Goal: Transaction & Acquisition: Download file/media

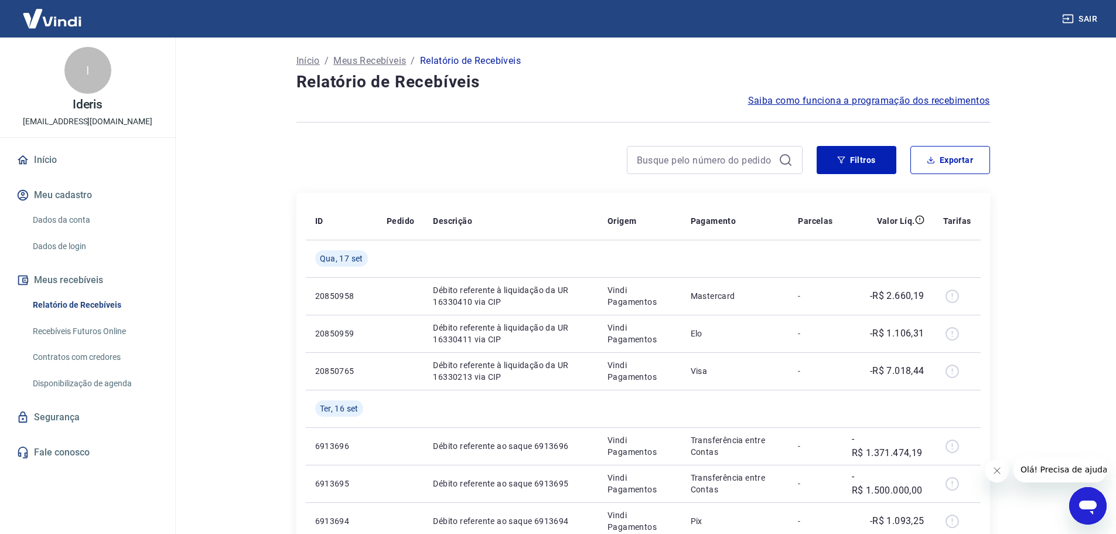
click at [109, 306] on link "Relatório de Recebíveis" at bounding box center [94, 305] width 133 height 24
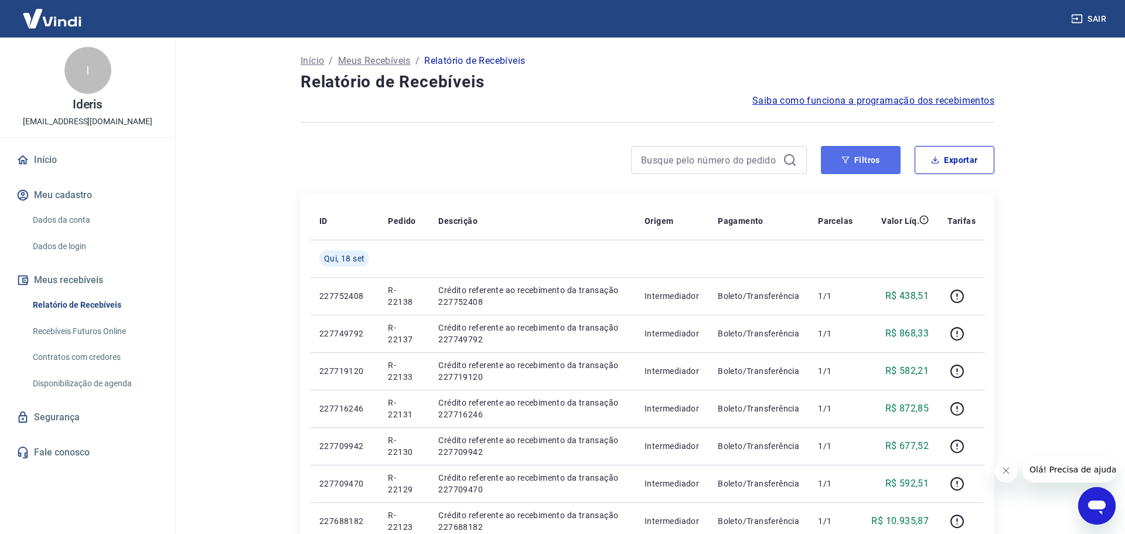
click at [877, 154] on button "Filtros" at bounding box center [861, 160] width 80 height 28
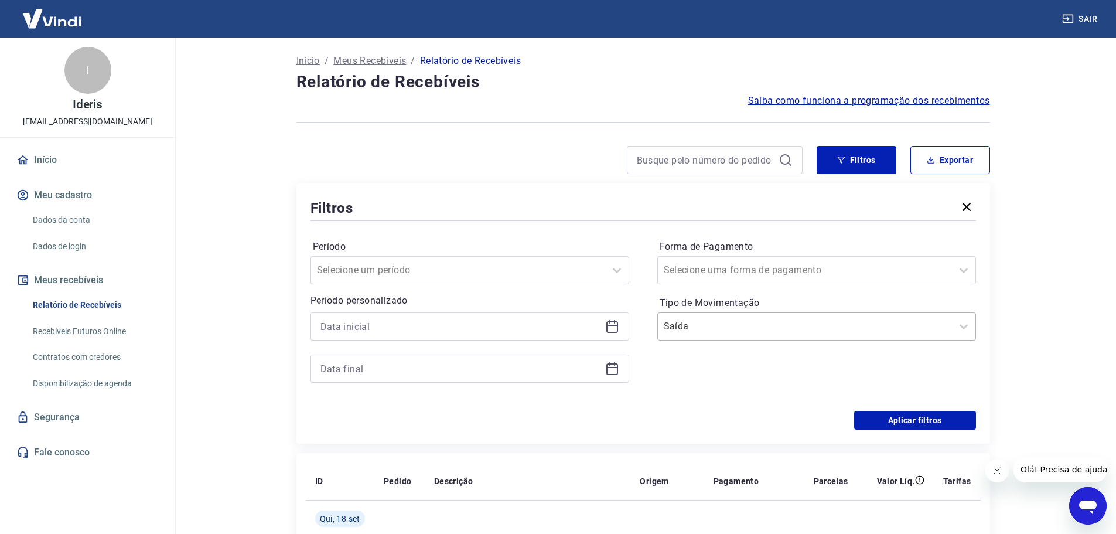
click at [727, 328] on input "Tipo de Movimentação" at bounding box center [723, 326] width 118 height 14
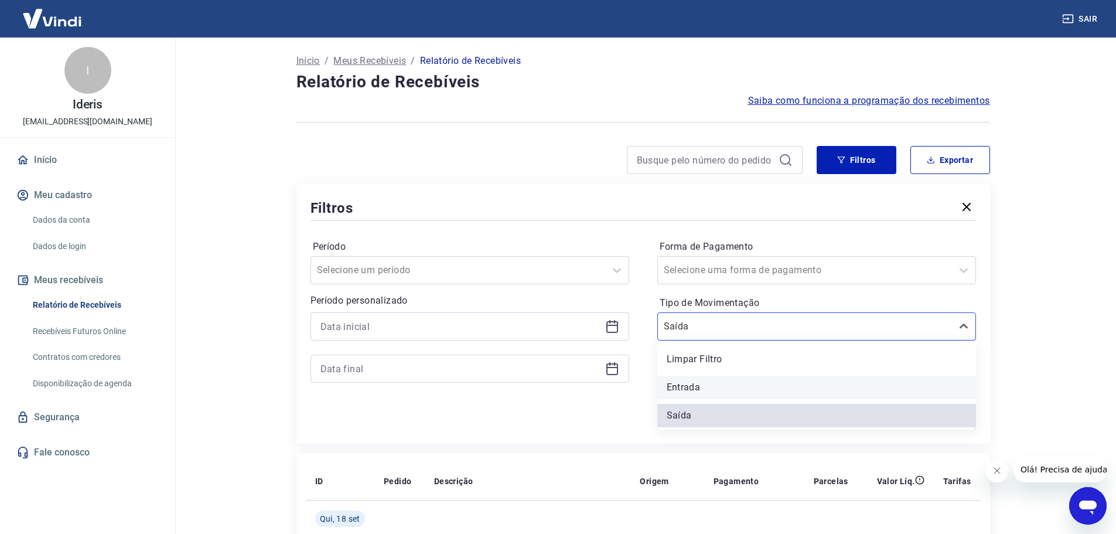
click at [704, 381] on div "Entrada" at bounding box center [816, 387] width 319 height 23
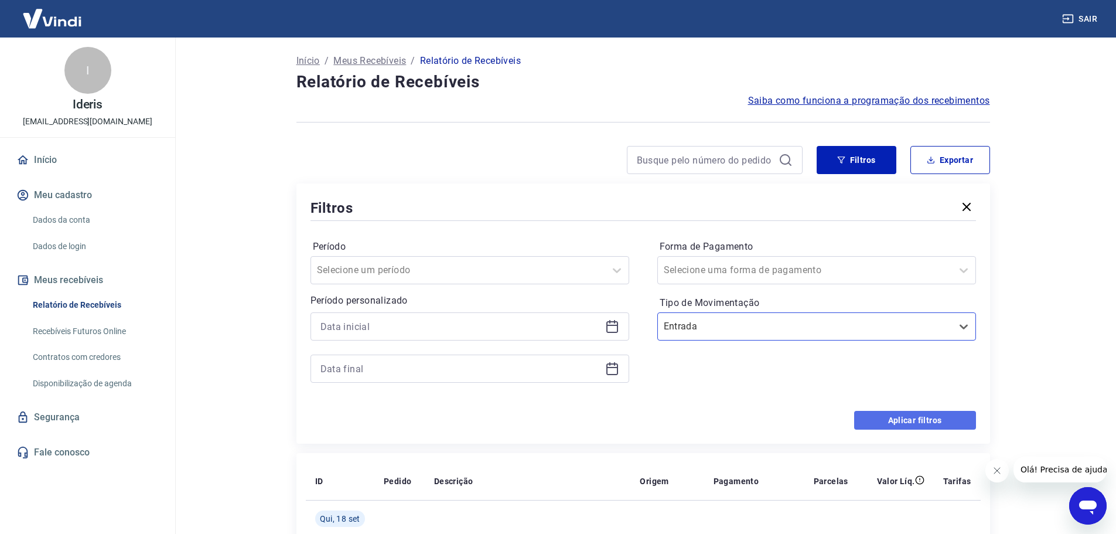
click at [932, 417] on button "Aplicar filtros" at bounding box center [915, 420] width 122 height 19
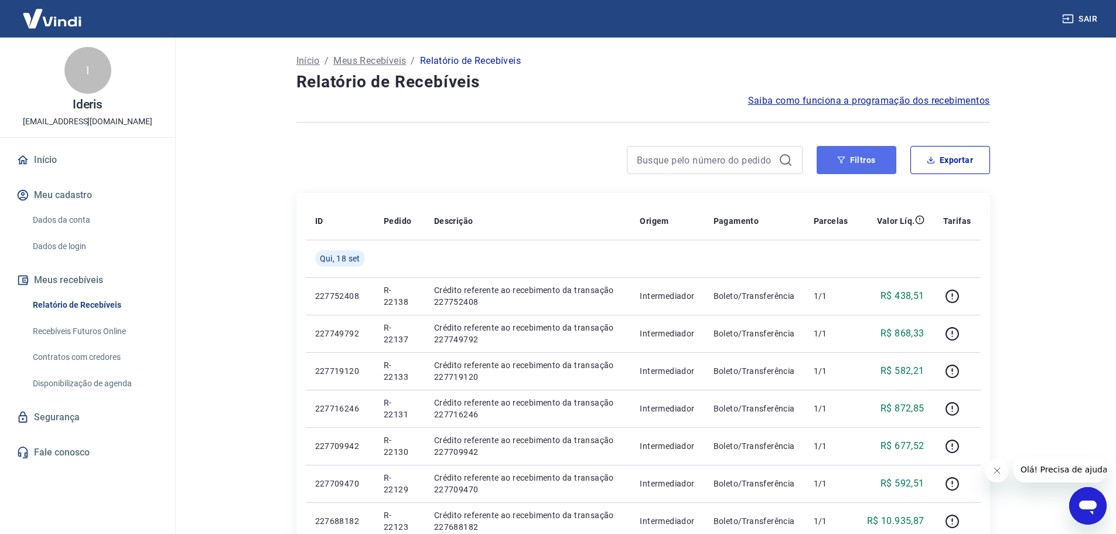
click at [852, 158] on button "Filtros" at bounding box center [857, 160] width 80 height 28
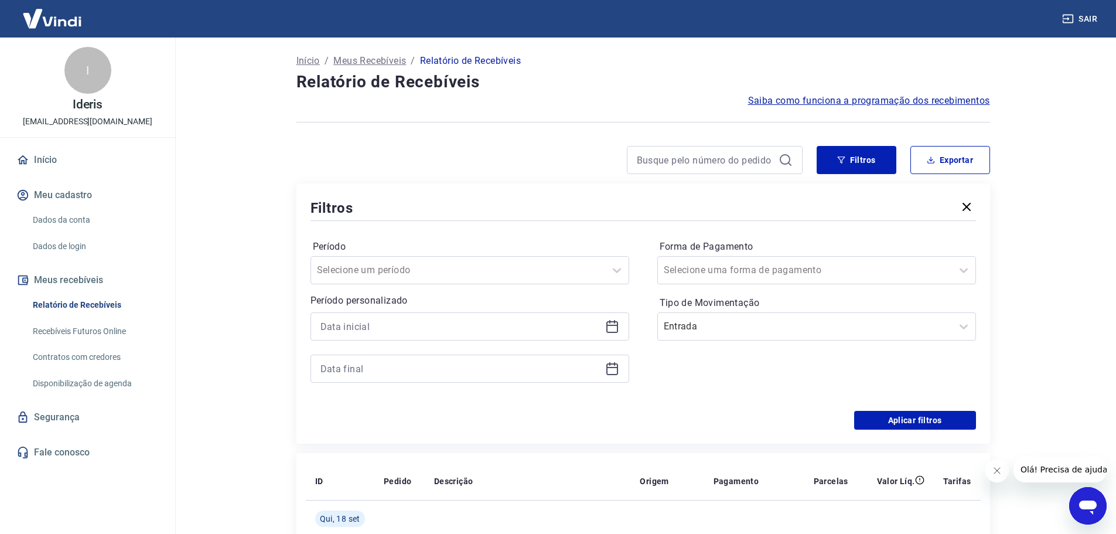
click at [619, 325] on icon at bounding box center [612, 326] width 14 height 14
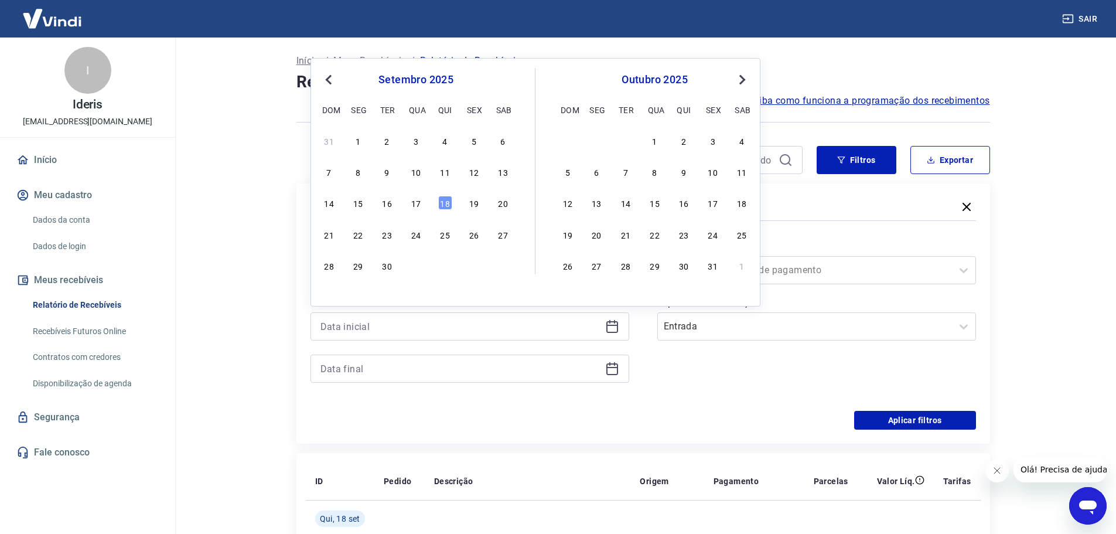
click at [328, 71] on div "setembro 2025 dom seg ter qua qui sex sab" at bounding box center [416, 93] width 191 height 50
click at [330, 79] on span "Previous Month" at bounding box center [330, 79] width 0 height 13
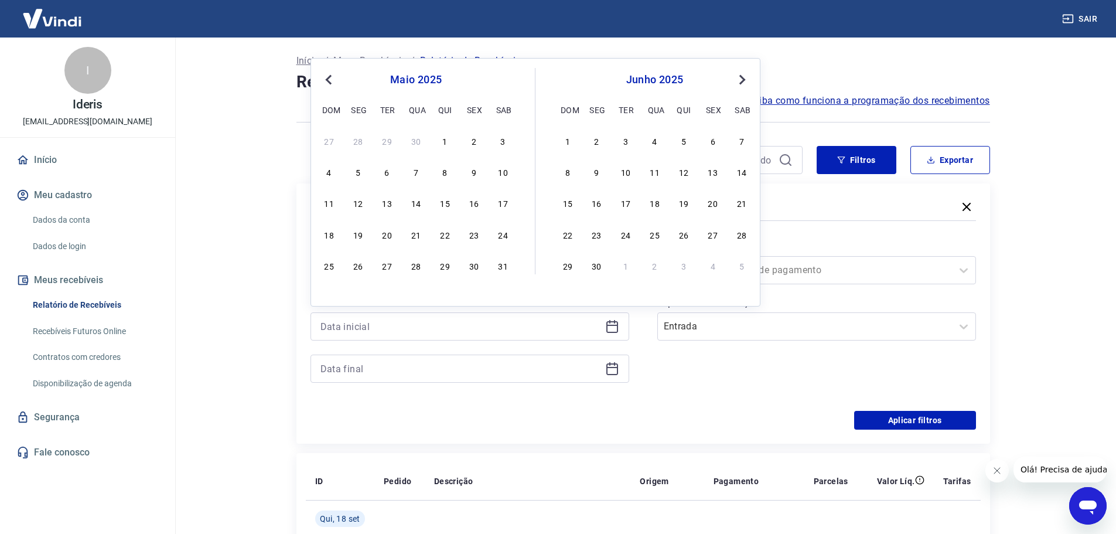
click at [330, 79] on span "Previous Month" at bounding box center [330, 79] width 0 height 13
click at [511, 143] on div "23 24 25 26 27 28 1" at bounding box center [416, 140] width 191 height 17
click at [497, 140] on div "1" at bounding box center [503, 141] width 14 height 14
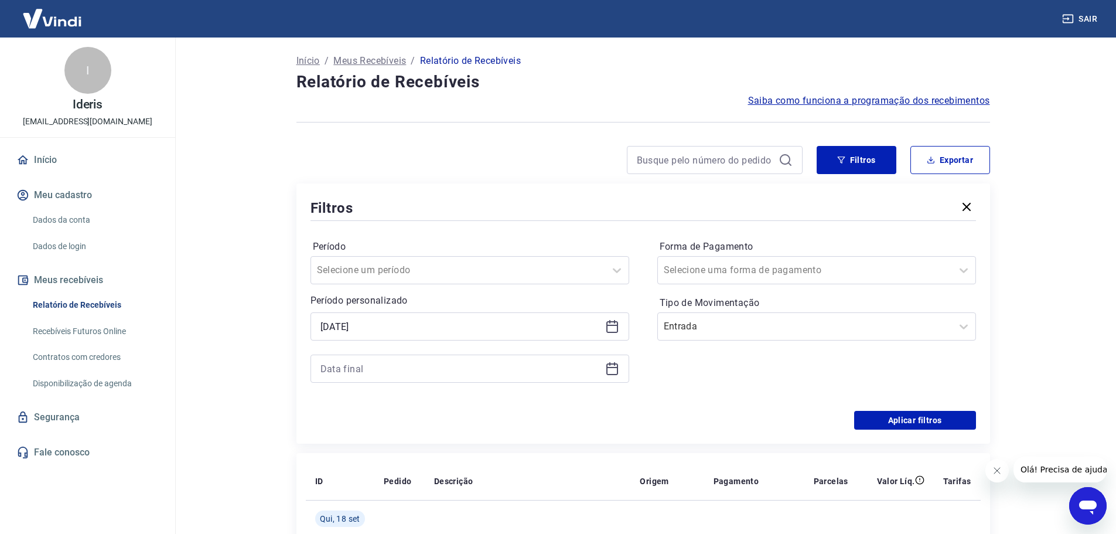
type input "[DATE]"
click at [614, 375] on icon at bounding box center [612, 369] width 12 height 12
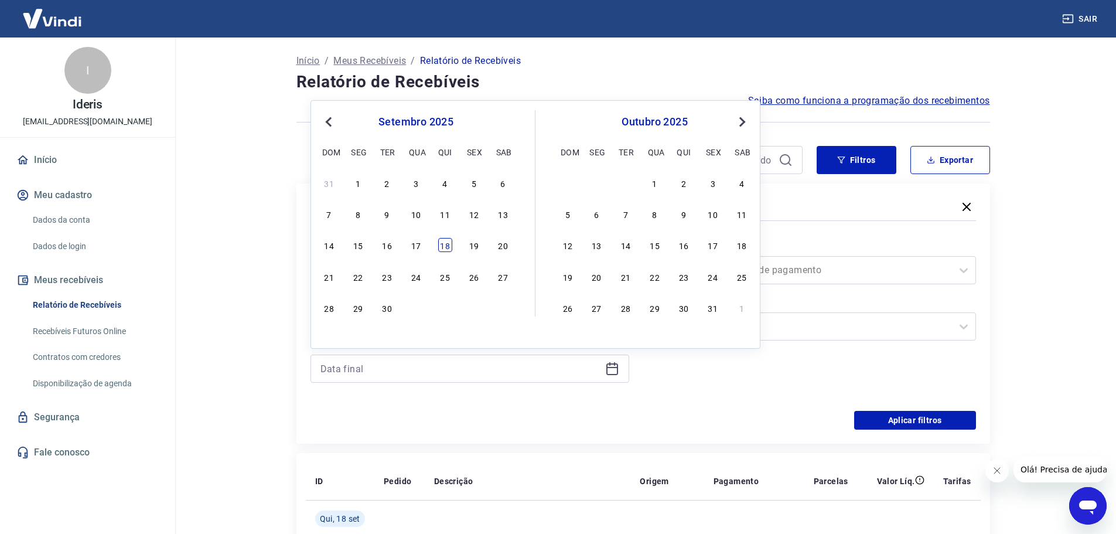
click at [442, 245] on div "18" at bounding box center [445, 245] width 14 height 14
type input "[DATE]"
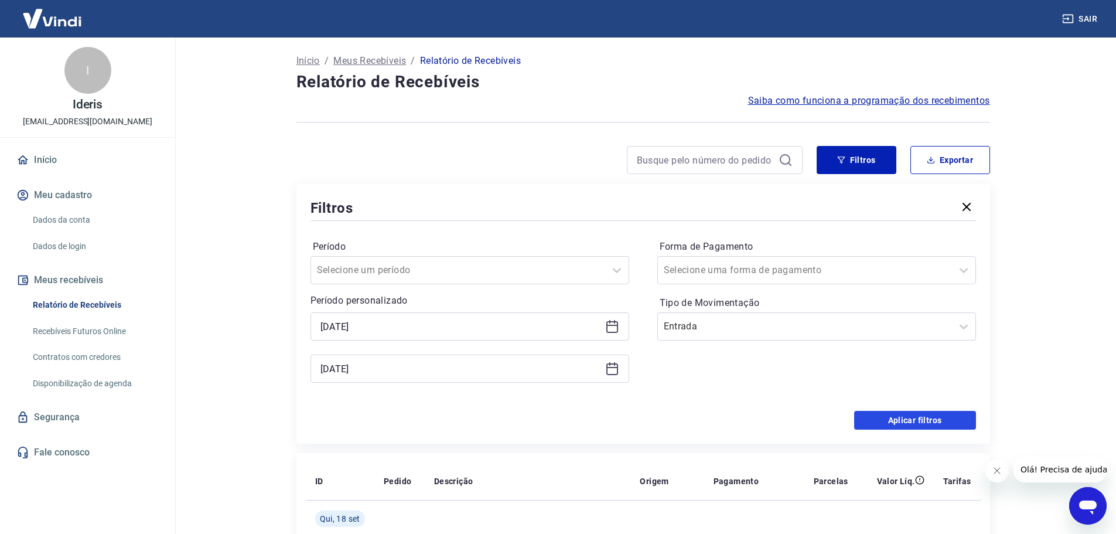
drag, startPoint x: 918, startPoint y: 421, endPoint x: 861, endPoint y: 318, distance: 117.5
click at [917, 421] on button "Aplicar filtros" at bounding box center [915, 420] width 122 height 19
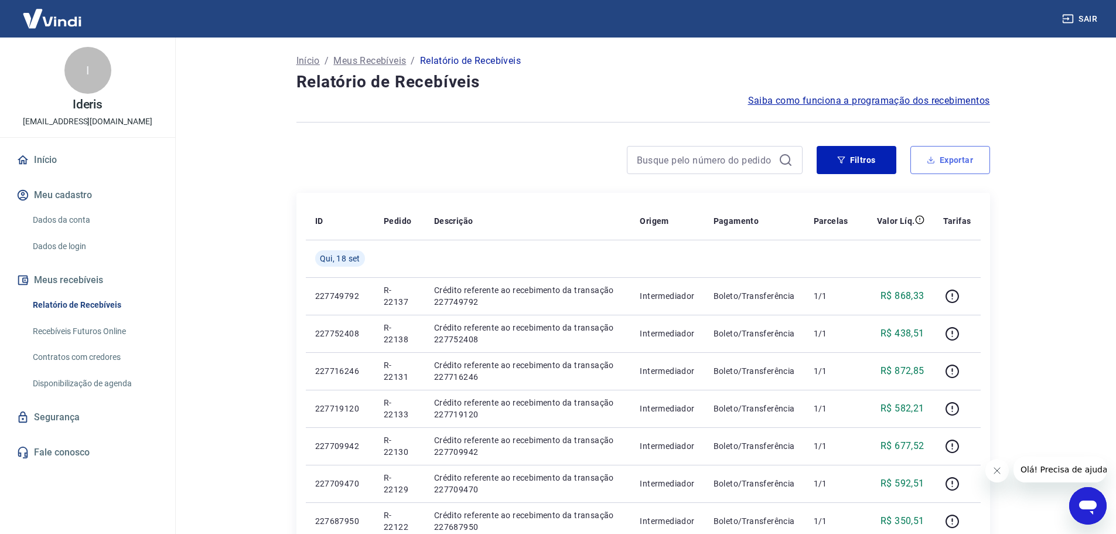
click at [973, 153] on button "Exportar" at bounding box center [951, 160] width 80 height 28
type input "[DATE]"
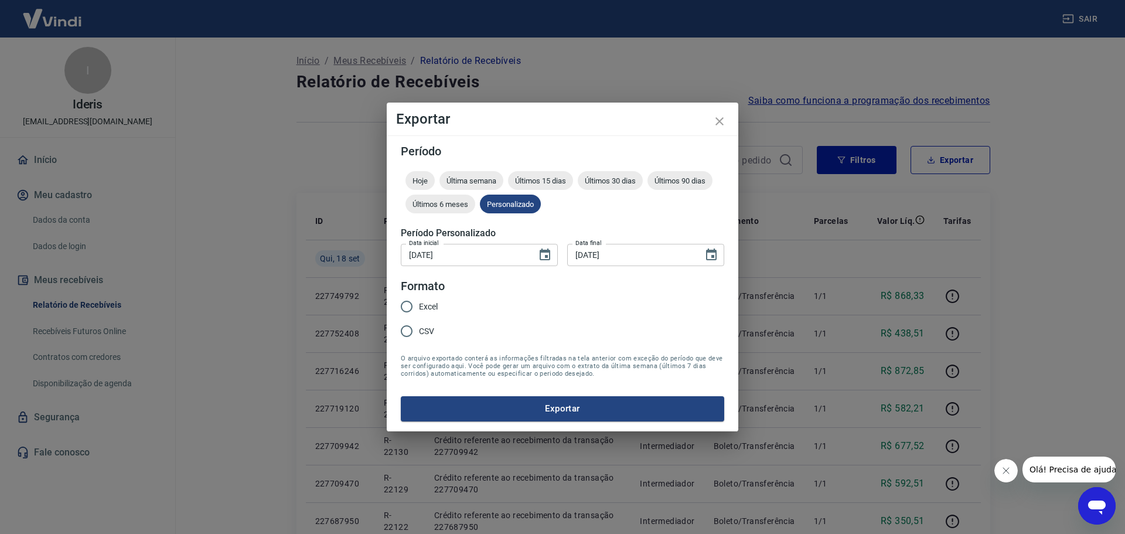
click at [425, 310] on span "Excel" at bounding box center [428, 307] width 19 height 12
click at [419, 310] on input "Excel" at bounding box center [406, 306] width 25 height 25
radio input "true"
click at [604, 403] on button "Exportar" at bounding box center [562, 408] width 323 height 25
click at [191, 276] on div "Exportar Período Hoje Última semana Últimos 15 [PERSON_NAME] Últimos 30 [PERSON…" at bounding box center [562, 267] width 1125 height 534
